Goal: Task Accomplishment & Management: Manage account settings

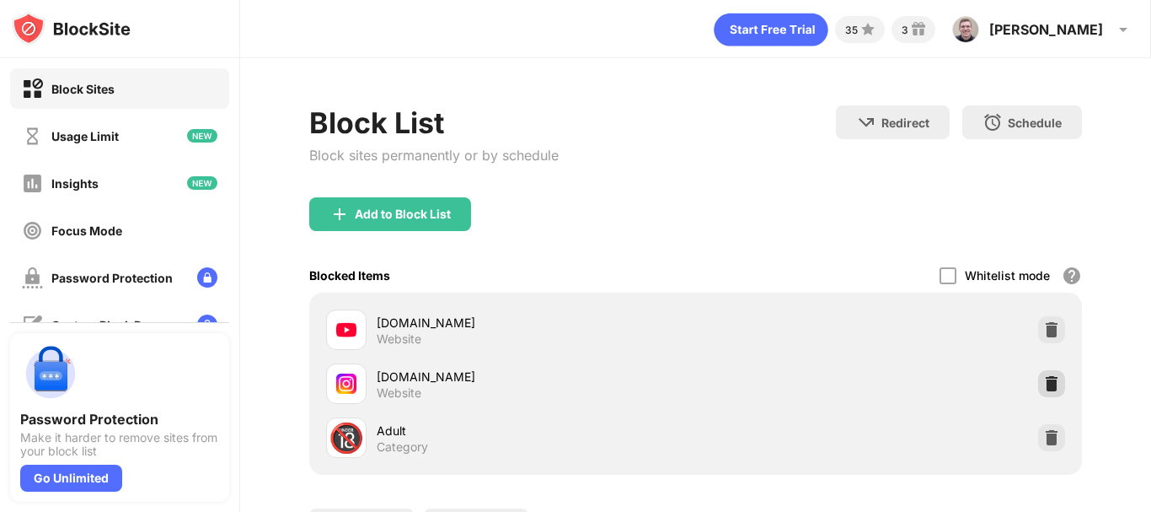
click at [1044, 384] on img at bounding box center [1052, 383] width 17 height 17
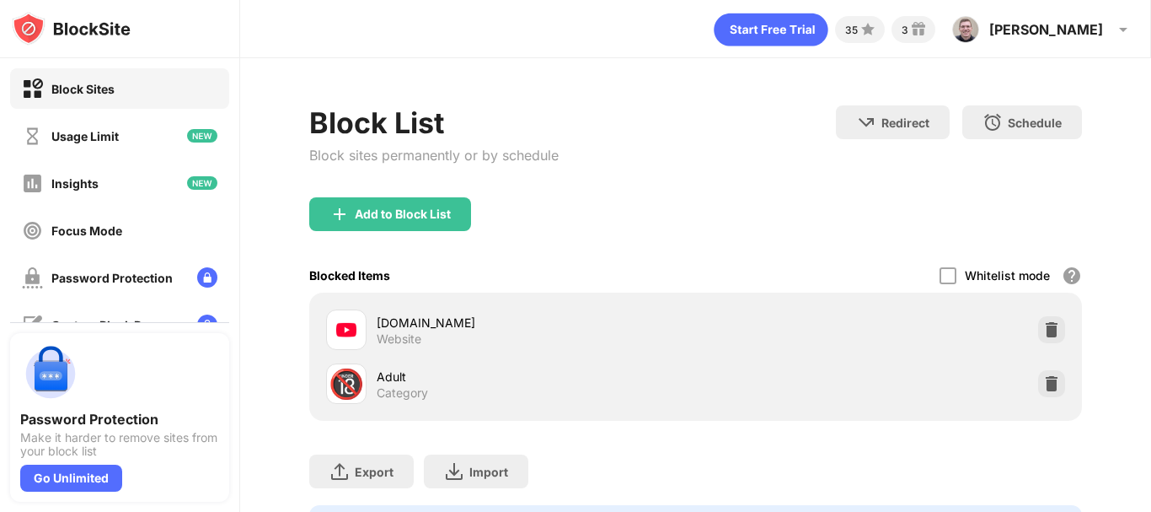
click at [1097, 195] on div "Block List Block sites permanently or by schedule Redirect Choose a site to be …" at bounding box center [695, 328] width 911 height 541
click at [363, 212] on div "Add to Block List" at bounding box center [403, 213] width 96 height 13
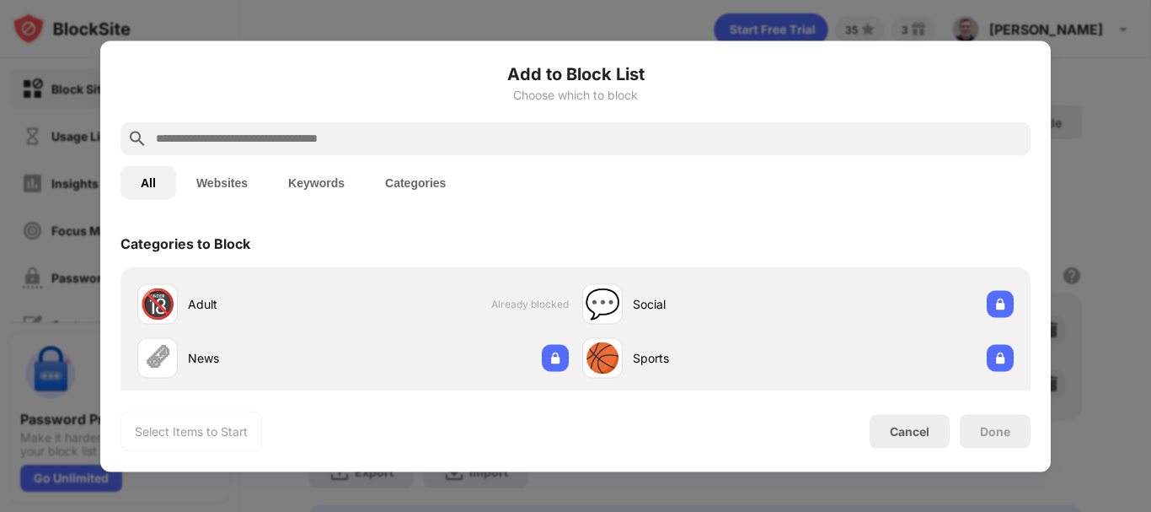
click at [210, 130] on input "text" at bounding box center [589, 138] width 870 height 20
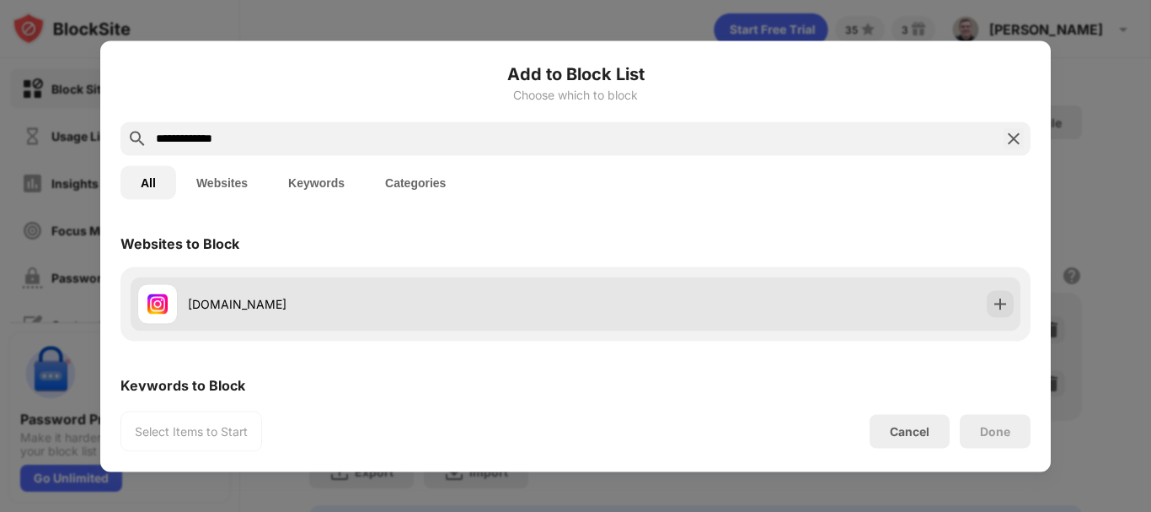
type input "**********"
click at [399, 308] on div "[DOMAIN_NAME]" at bounding box center [382, 304] width 388 height 18
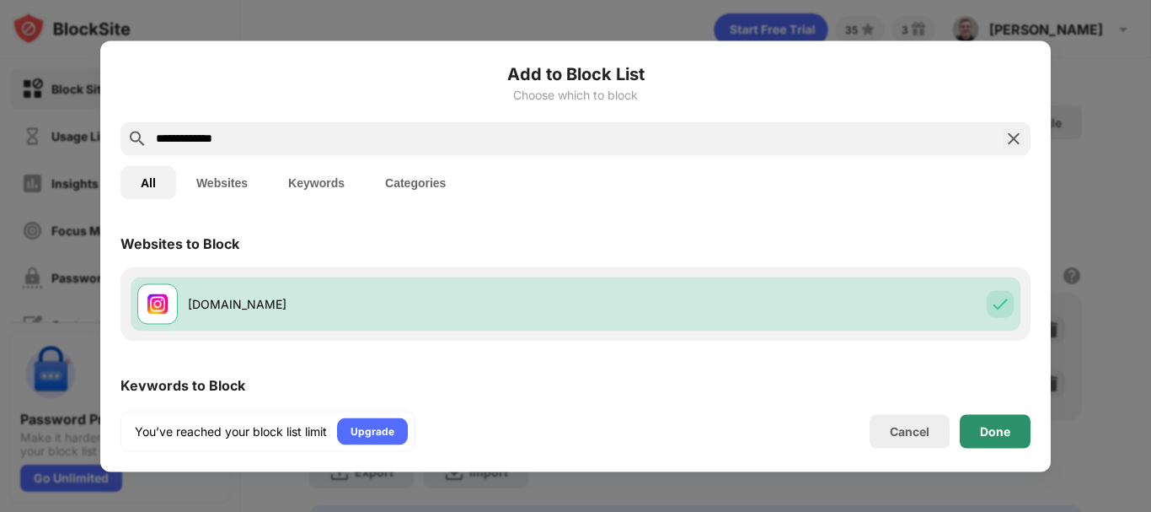
click at [989, 434] on div "Done" at bounding box center [995, 430] width 30 height 13
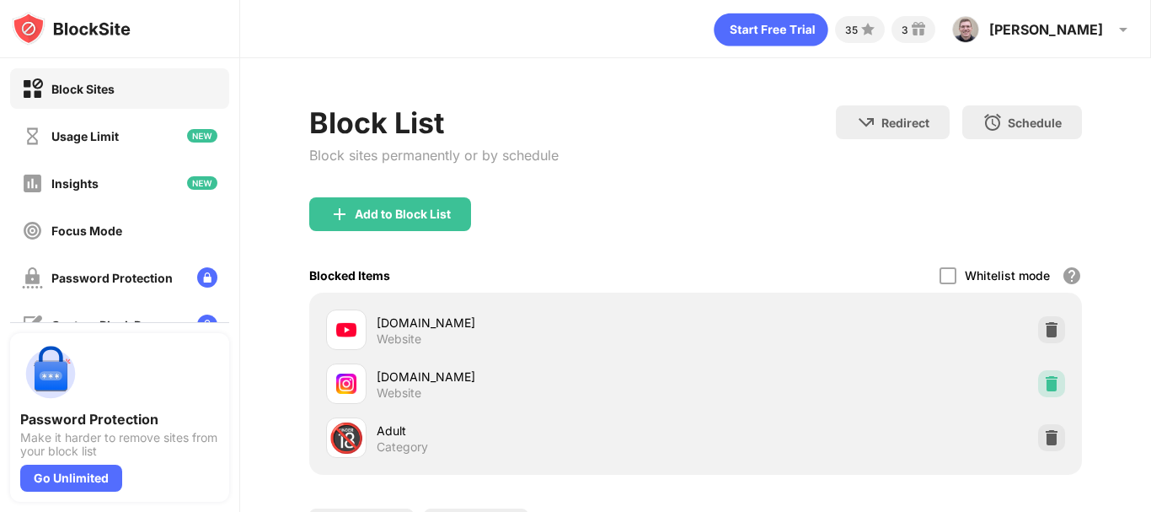
click at [1044, 383] on img at bounding box center [1052, 383] width 17 height 17
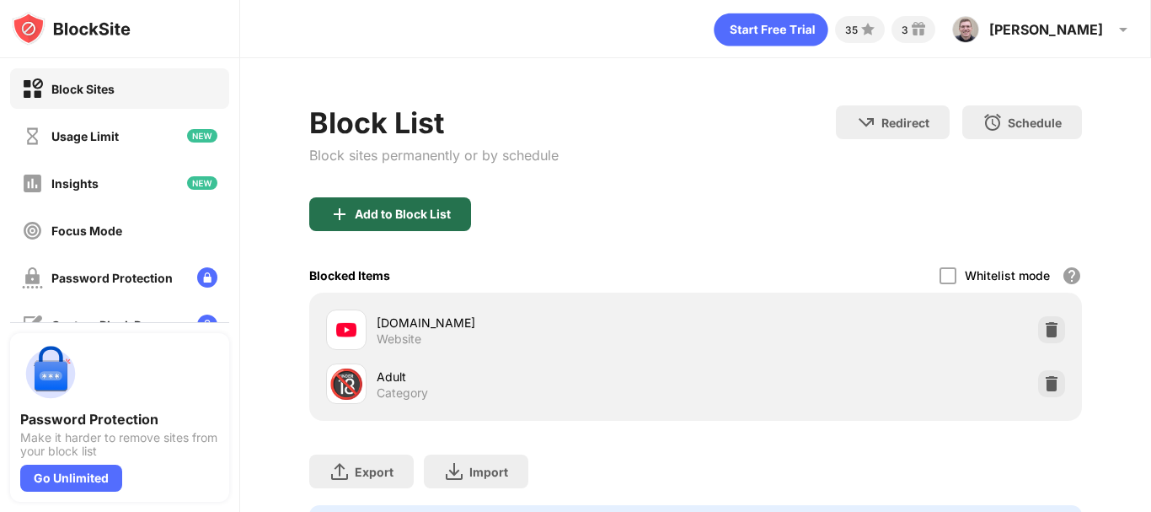
click at [416, 221] on div "Add to Block List" at bounding box center [390, 214] width 162 height 34
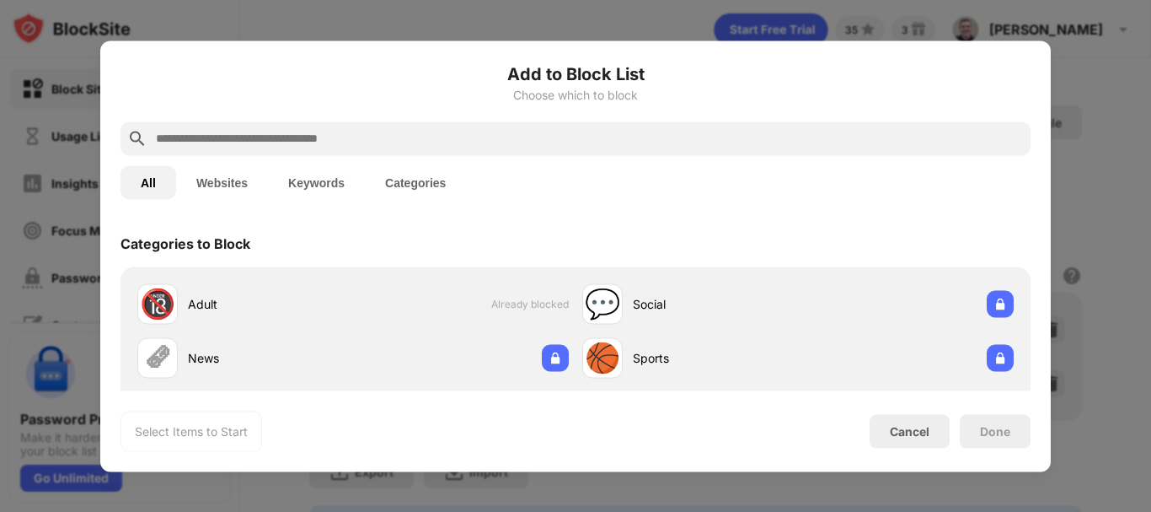
click at [308, 148] on div at bounding box center [576, 138] width 910 height 34
click at [311, 138] on input "text" at bounding box center [589, 138] width 870 height 20
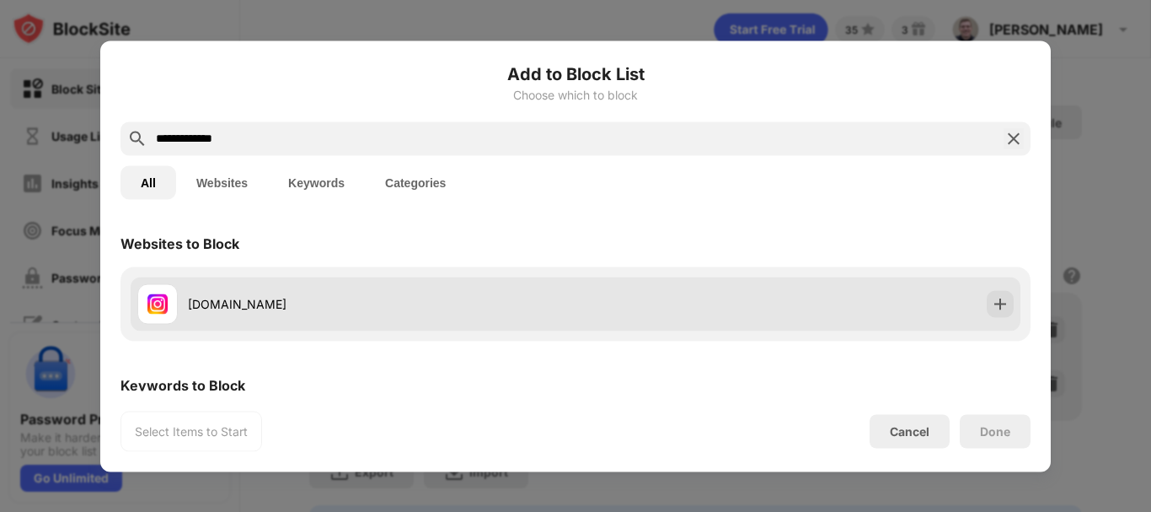
type input "**********"
click at [289, 318] on div "[DOMAIN_NAME]" at bounding box center [356, 303] width 438 height 40
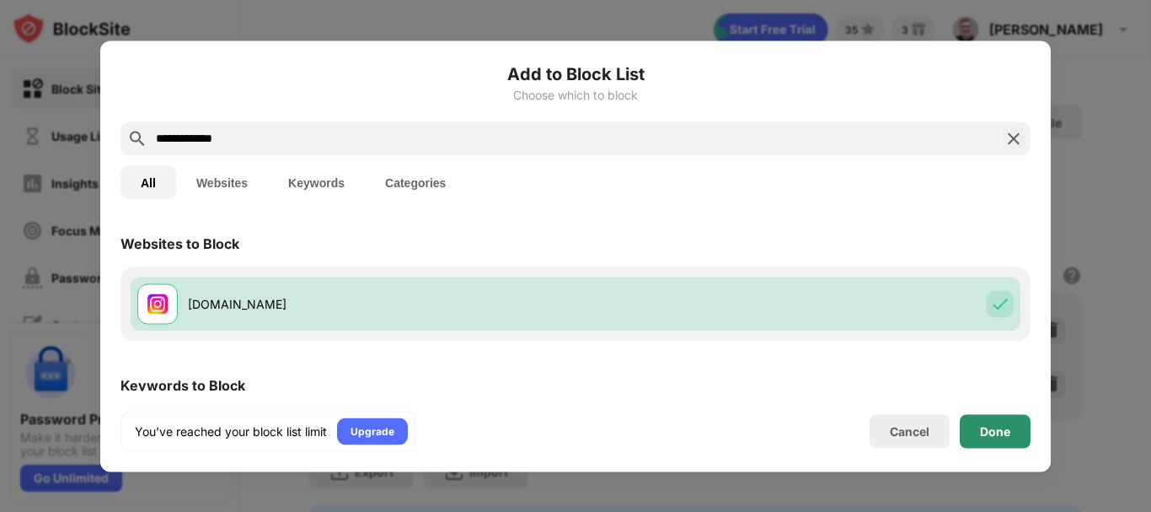
click at [993, 427] on div "Done" at bounding box center [995, 430] width 30 height 13
